Goal: Task Accomplishment & Management: Manage account settings

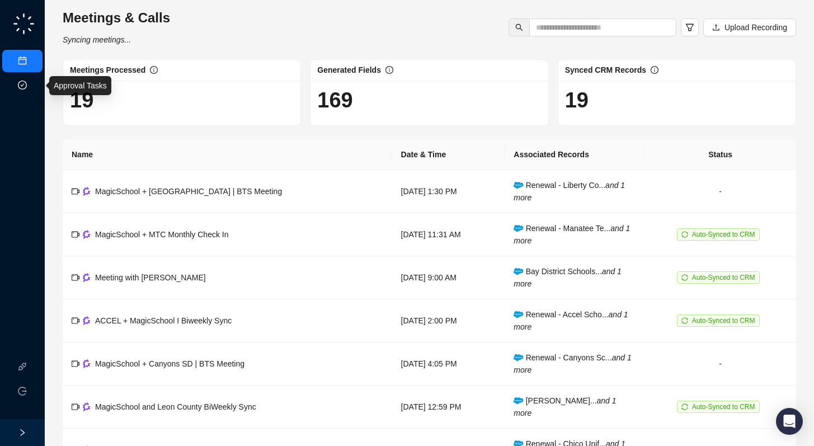
click at [32, 85] on link "Approval Tasks" at bounding box center [58, 85] width 53 height 9
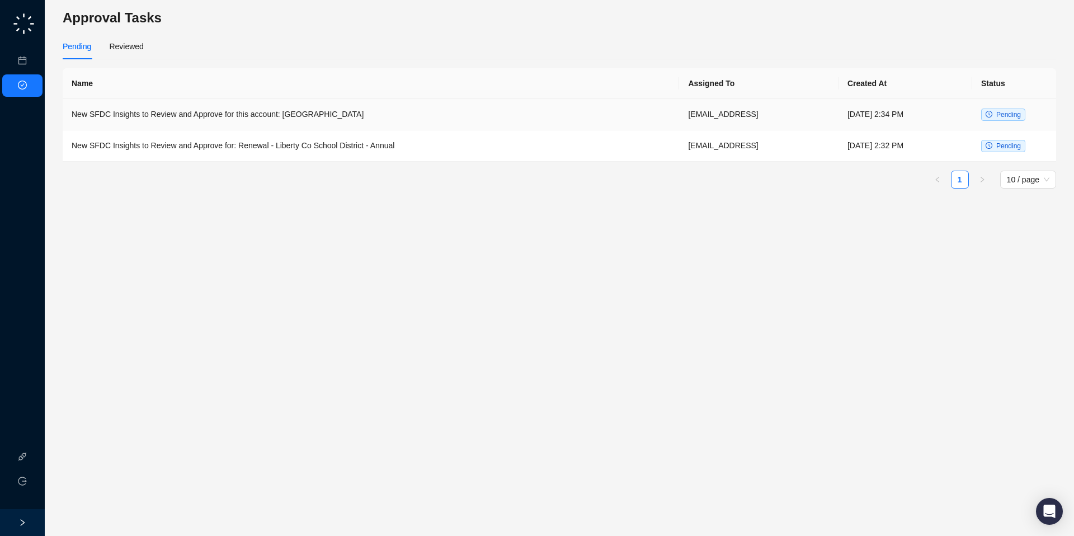
click at [310, 121] on td "New SFDC Insights to Review and Approve for this account: [GEOGRAPHIC_DATA]" at bounding box center [371, 114] width 616 height 31
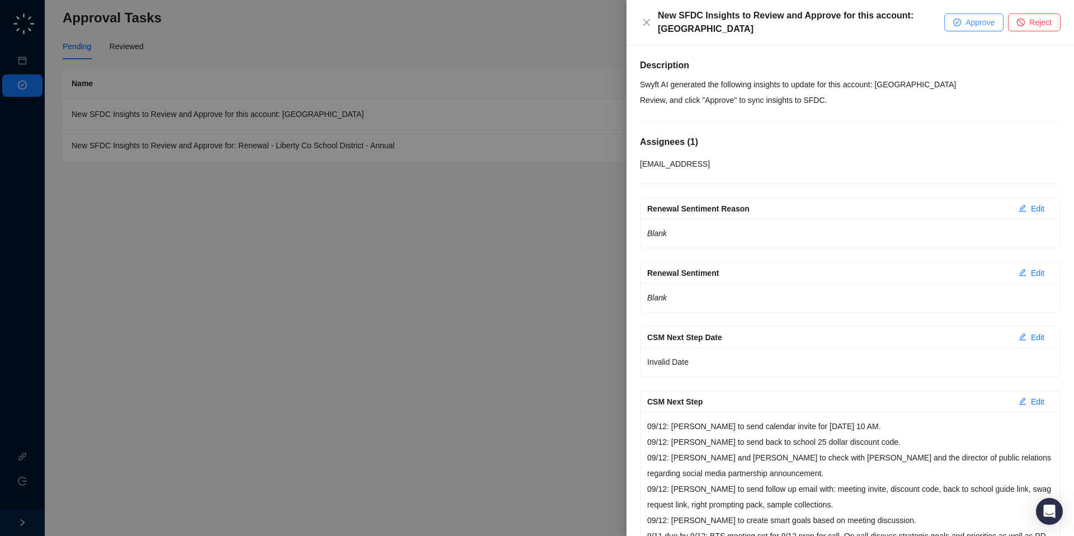
click at [822, 22] on span "Approve" at bounding box center [980, 22] width 29 height 12
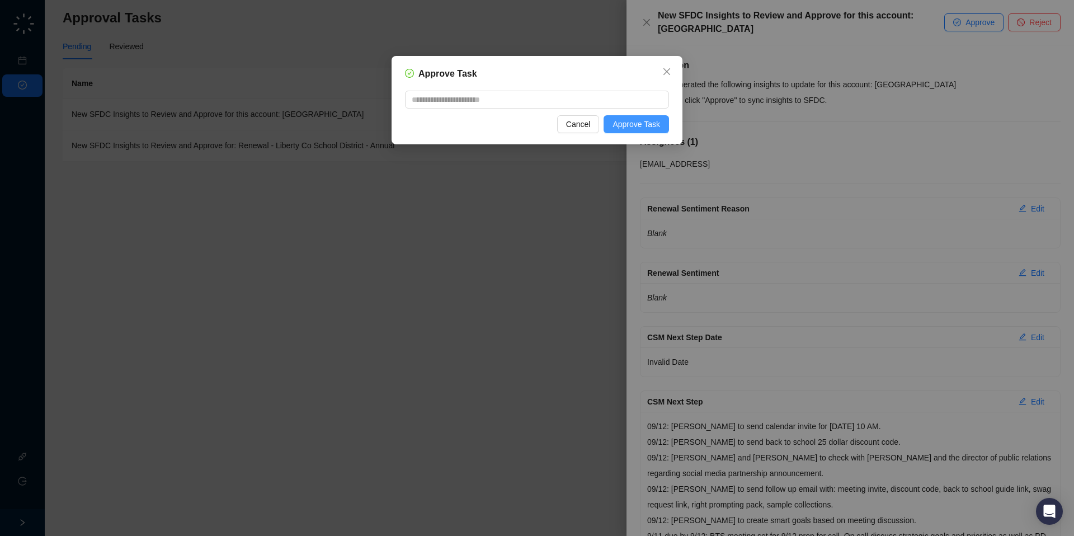
click at [653, 122] on span "Approve Task" at bounding box center [637, 124] width 48 height 12
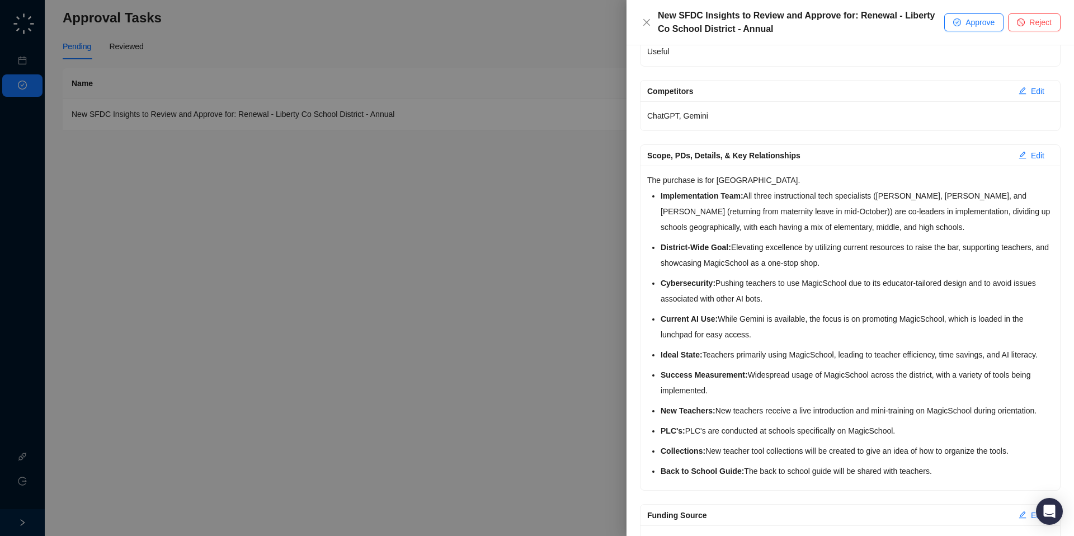
scroll to position [183, 0]
click at [822, 89] on span "Edit" at bounding box center [1037, 90] width 13 height 12
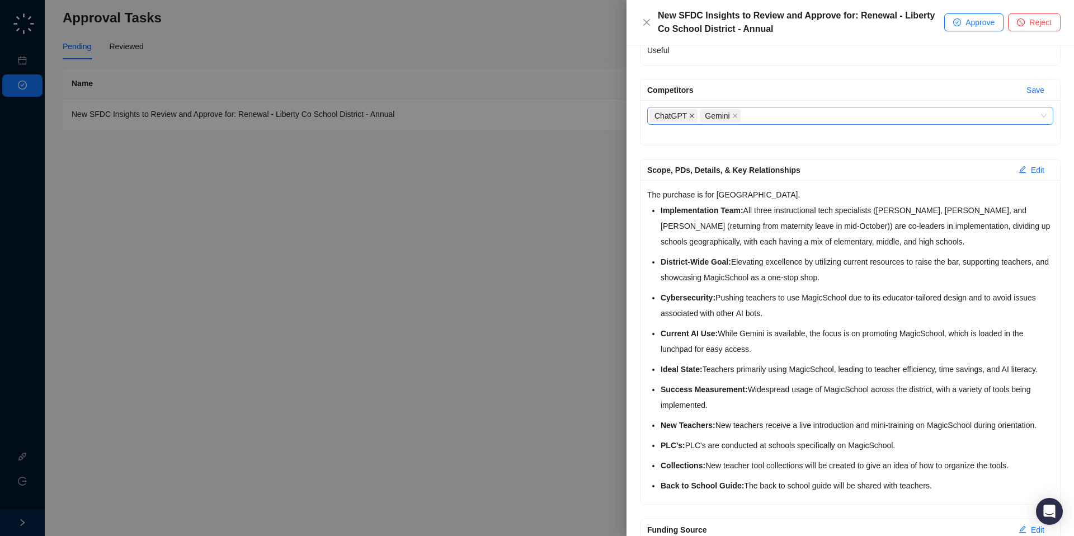
click at [693, 116] on icon "close" at bounding box center [692, 116] width 4 height 4
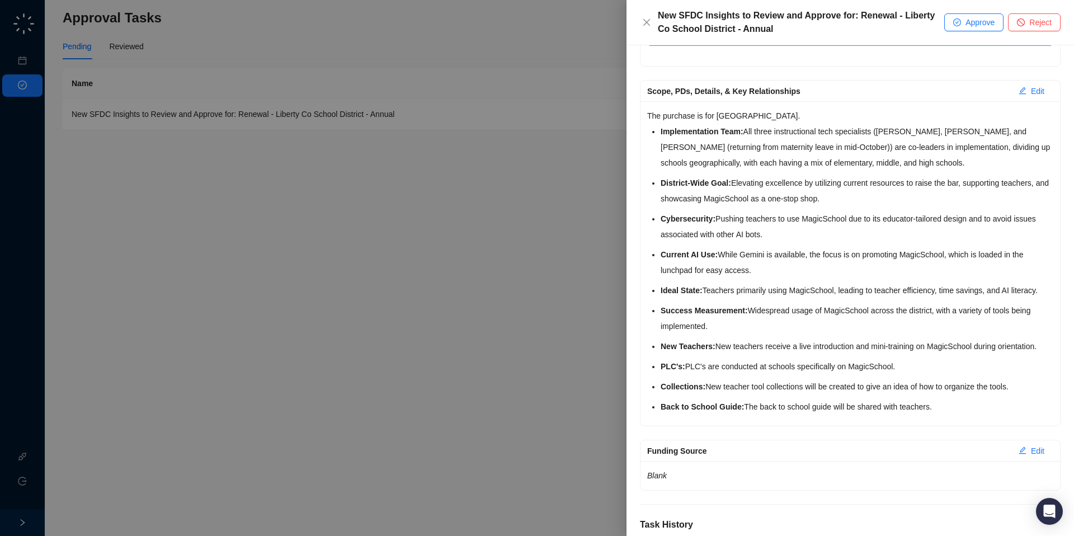
scroll to position [0, 0]
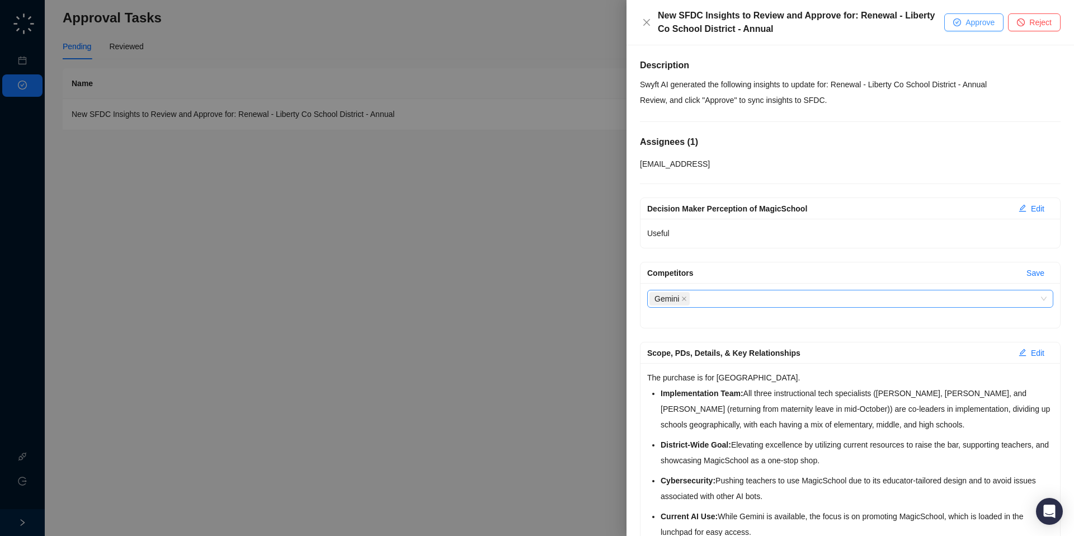
click at [822, 26] on span "Approve" at bounding box center [980, 22] width 29 height 12
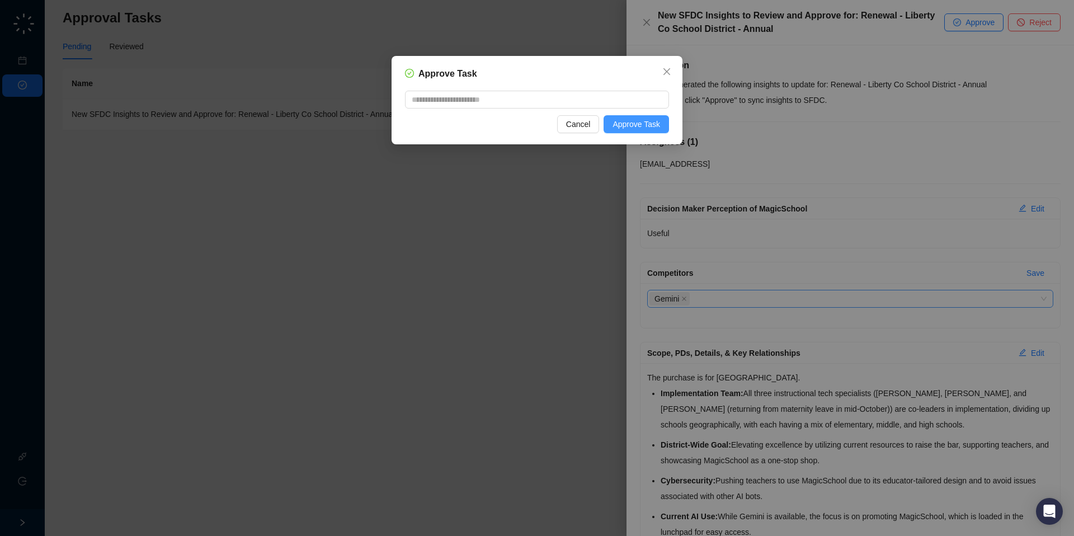
click at [637, 129] on span "Approve Task" at bounding box center [637, 124] width 48 height 12
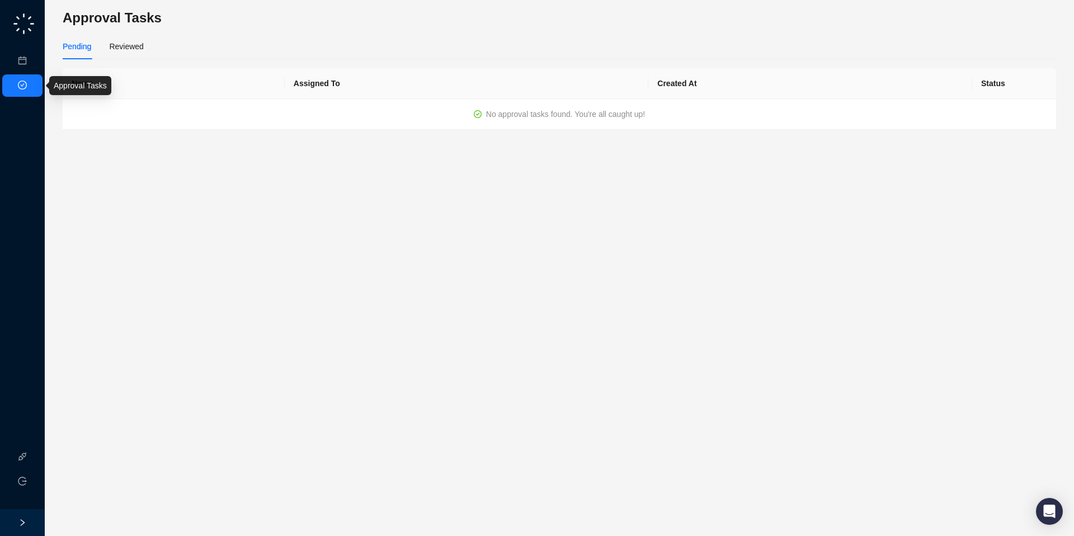
click at [32, 81] on link "Approval Tasks" at bounding box center [58, 85] width 53 height 9
click at [32, 65] on link "Meetings & Calls" at bounding box center [61, 60] width 59 height 9
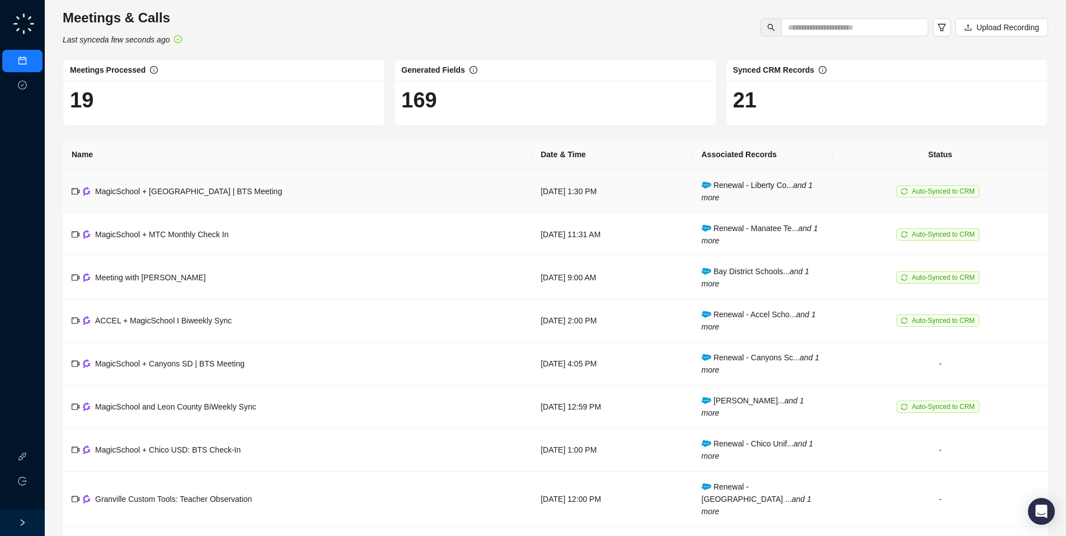
click at [367, 201] on td "MagicSchool + [GEOGRAPHIC_DATA] | BTS Meeting" at bounding box center [297, 191] width 469 height 43
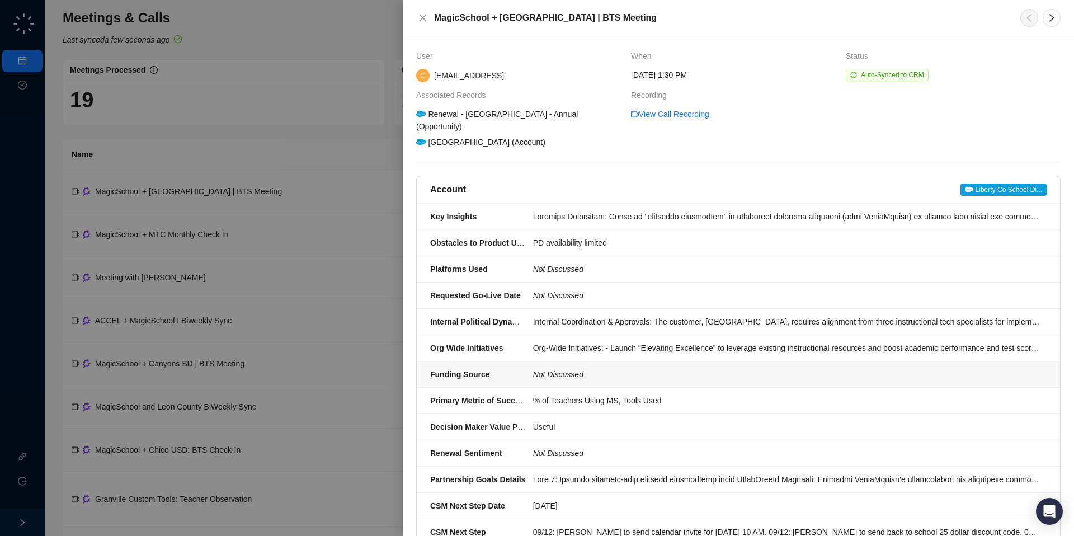
scroll to position [452, 0]
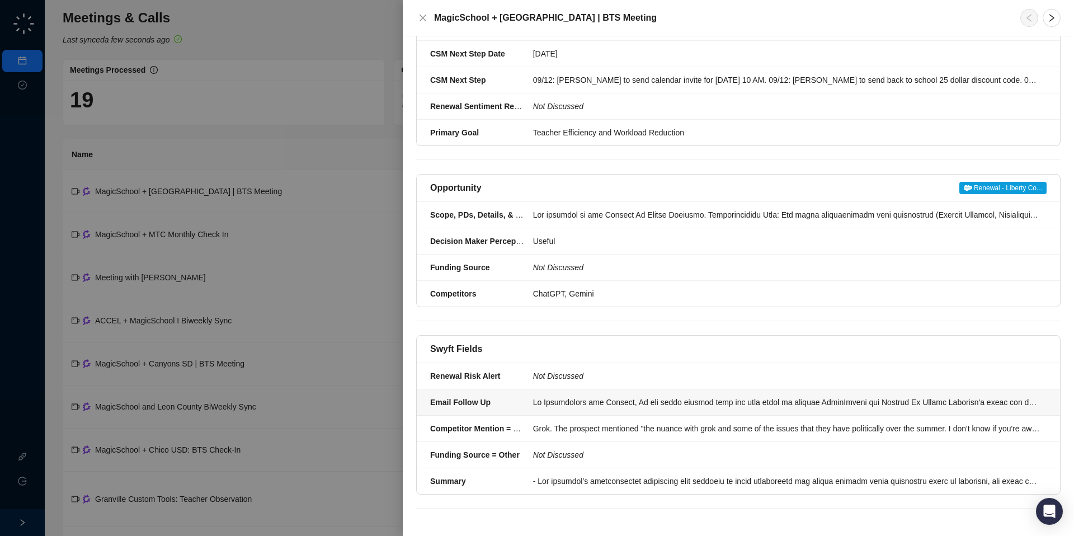
click at [588, 397] on div at bounding box center [786, 402] width 507 height 12
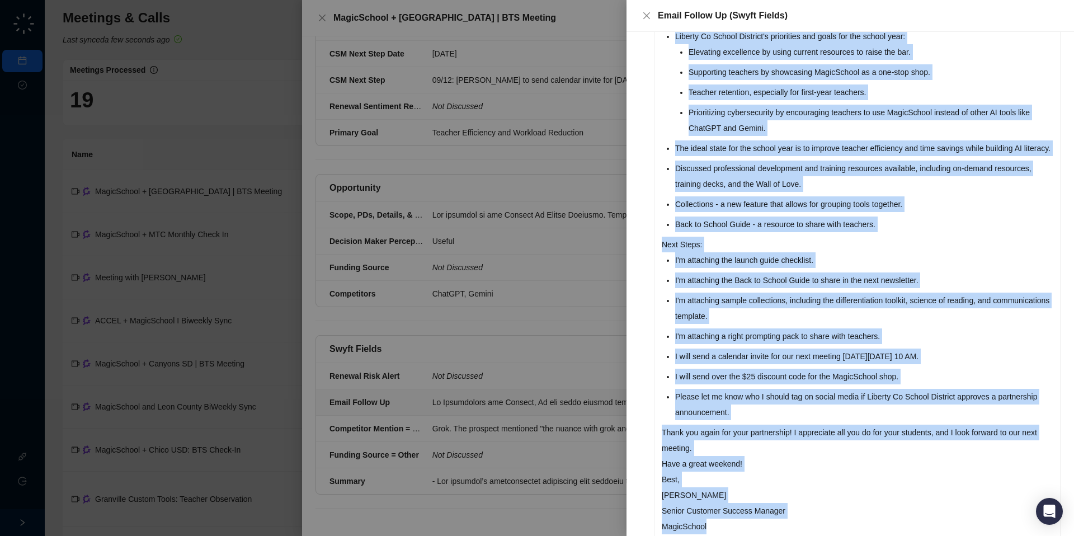
scroll to position [241, 0]
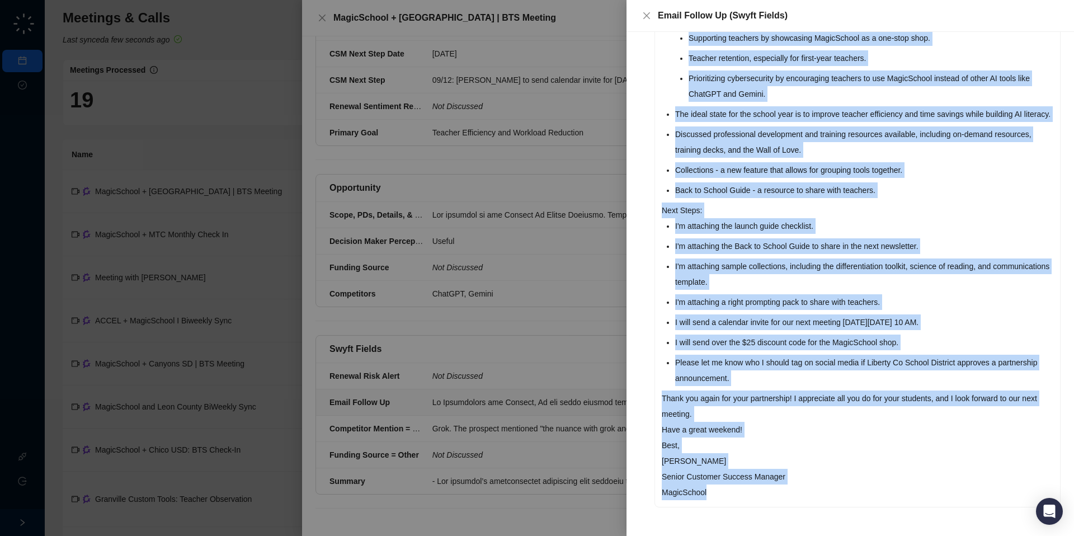
drag, startPoint x: 662, startPoint y: 120, endPoint x: 838, endPoint y: 503, distance: 422.0
click at [822, 445] on div "Hi [PERSON_NAME] and [PERSON_NAME], It was great meeting with you both [DATE] t…" at bounding box center [857, 206] width 405 height 602
copy div "Hi [PERSON_NAME] and [PERSON_NAME], It was great meeting with you both [DATE] t…"
click at [647, 17] on icon "close" at bounding box center [646, 15] width 9 height 9
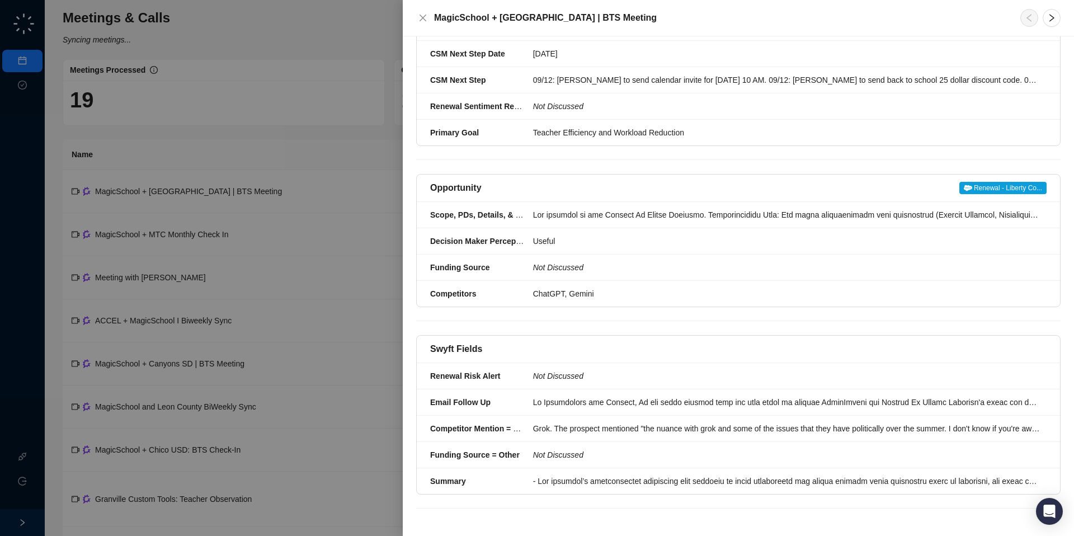
click at [432, 18] on div "MagicSchool + [GEOGRAPHIC_DATA] | BTS Meeting" at bounding box center [711, 17] width 591 height 13
click at [425, 18] on icon "close" at bounding box center [422, 17] width 9 height 9
